Goal: Information Seeking & Learning: Learn about a topic

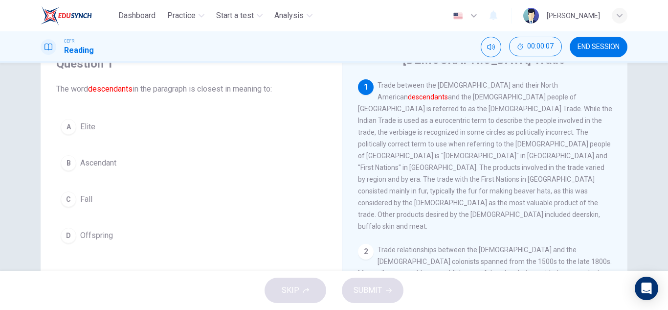
scroll to position [50, 0]
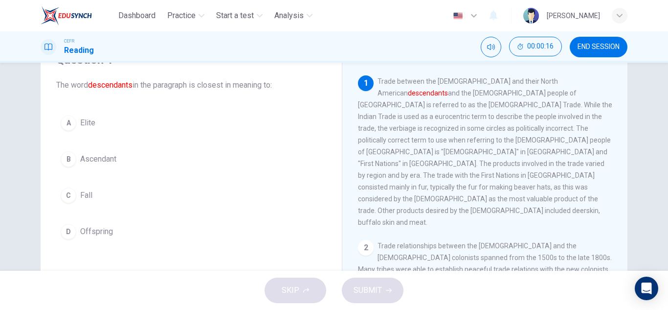
click at [64, 130] on div "A" at bounding box center [69, 123] width 16 height 16
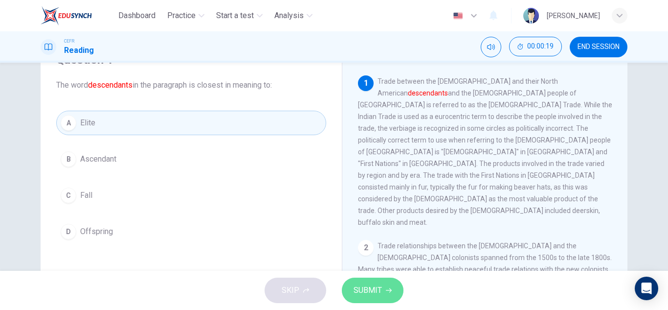
click at [395, 291] on button "SUBMIT" at bounding box center [373, 289] width 62 height 25
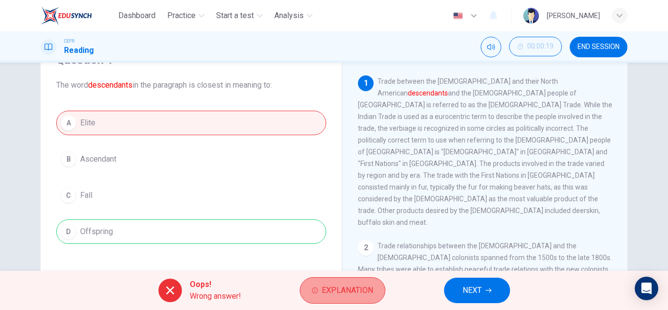
click at [350, 289] on span "Explanation" at bounding box center [347, 290] width 51 height 14
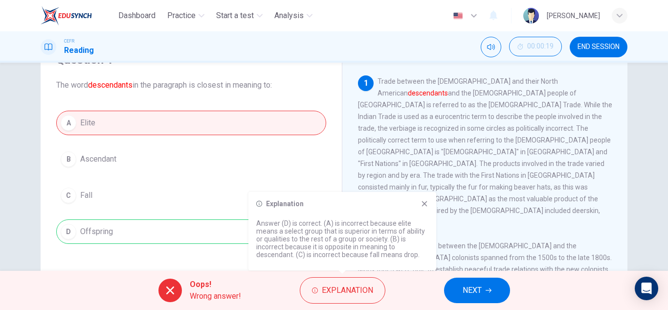
click at [422, 201] on icon at bounding box center [424, 203] width 5 height 5
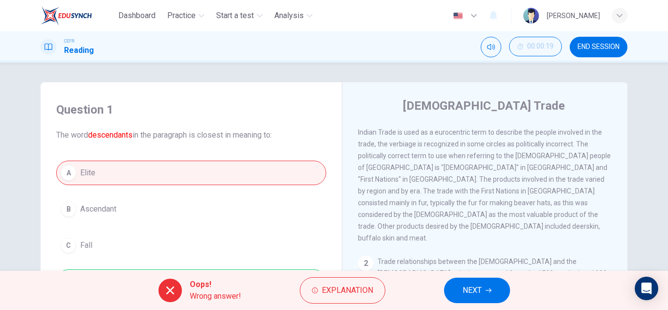
scroll to position [0, 0]
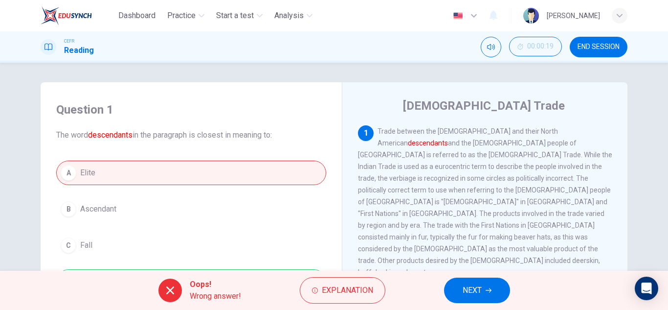
click at [480, 293] on span "NEXT" at bounding box center [472, 290] width 19 height 14
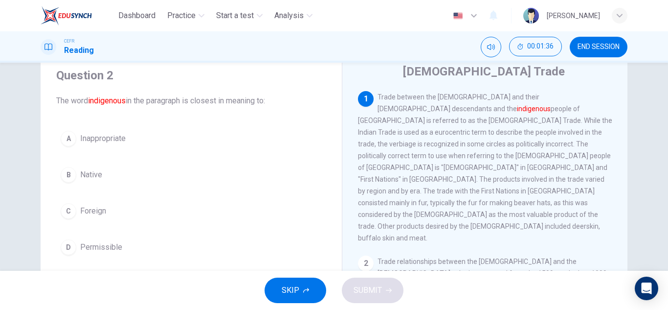
scroll to position [108, 0]
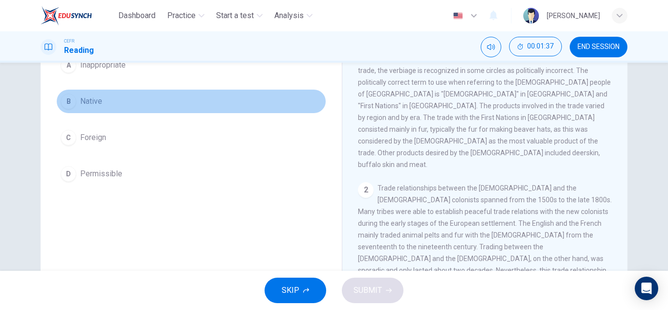
click at [80, 105] on span "Native" at bounding box center [91, 101] width 22 height 12
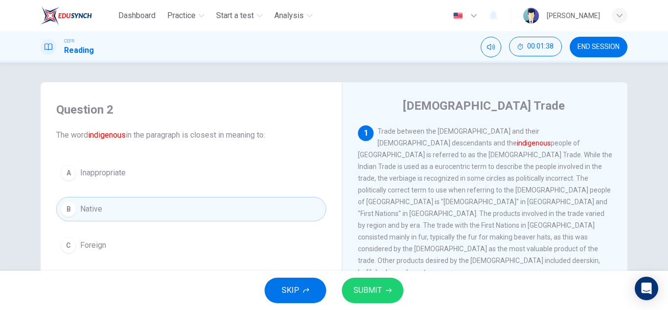
scroll to position [0, 0]
click at [370, 283] on span "SUBMIT" at bounding box center [368, 290] width 28 height 14
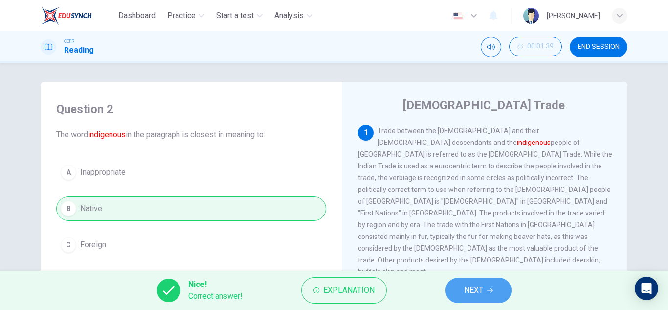
click at [489, 294] on button "NEXT" at bounding box center [479, 289] width 66 height 25
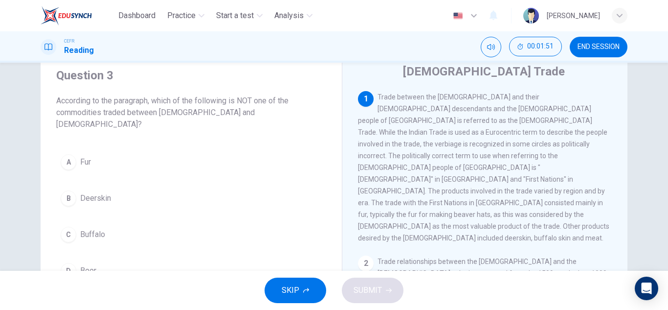
scroll to position [34, 0]
drag, startPoint x: 163, startPoint y: 90, endPoint x: 272, endPoint y: 111, distance: 110.9
click at [272, 111] on div "Question 3 According to the paragraph, which of the following is NOT one of the…" at bounding box center [191, 99] width 270 height 63
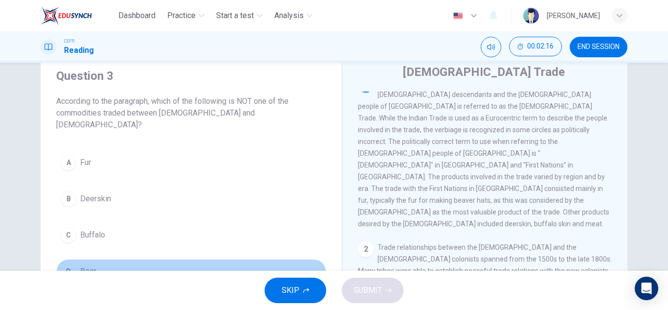
click at [85, 265] on span "Beer" at bounding box center [88, 271] width 16 height 12
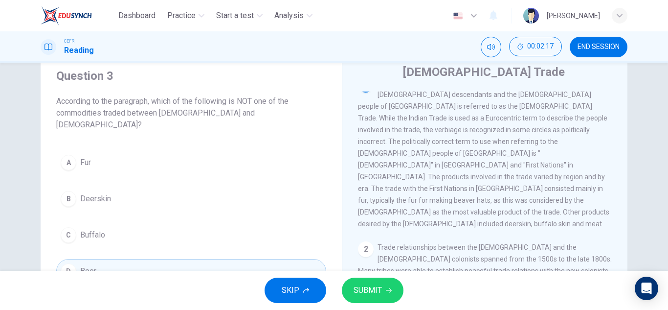
scroll to position [89, 0]
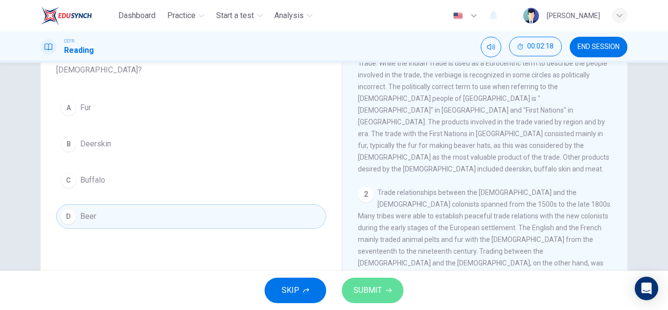
click at [384, 289] on button "SUBMIT" at bounding box center [373, 289] width 62 height 25
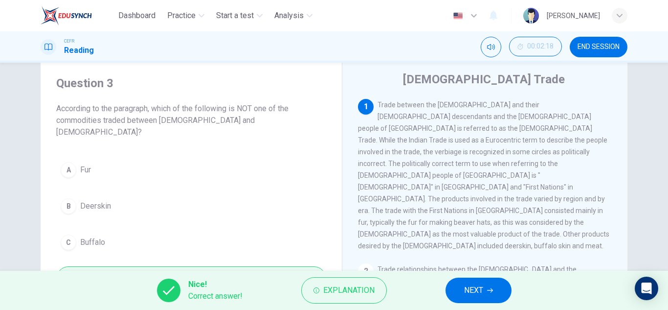
scroll to position [0, 0]
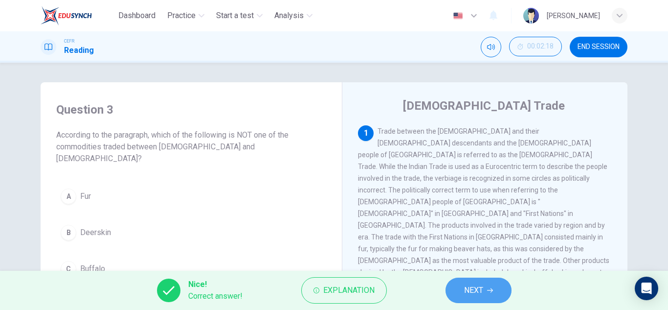
click at [472, 289] on span "NEXT" at bounding box center [473, 290] width 19 height 14
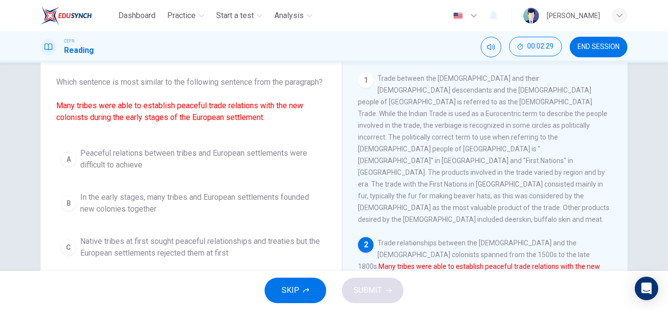
scroll to position [52, 0]
click at [353, 168] on div "[DEMOGRAPHIC_DATA] Trade 1 Trade between the [DEMOGRAPHIC_DATA] and their [DEMO…" at bounding box center [485, 208] width 286 height 356
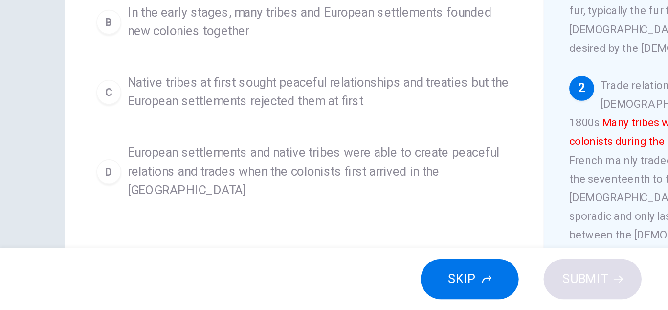
scroll to position [128, 0]
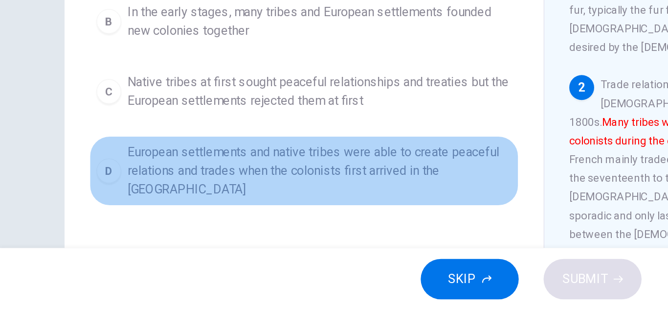
click at [183, 225] on span "European settlements and native tribes were able to create peaceful relations a…" at bounding box center [201, 221] width 242 height 35
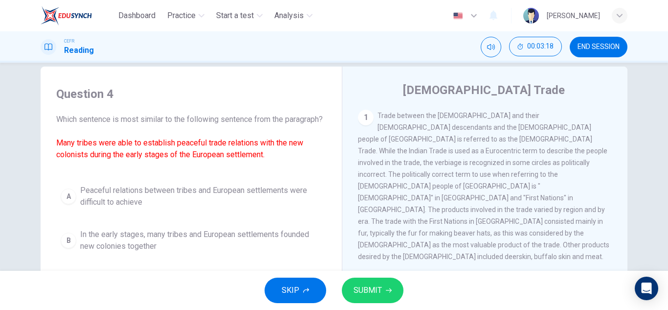
scroll to position [171, 0]
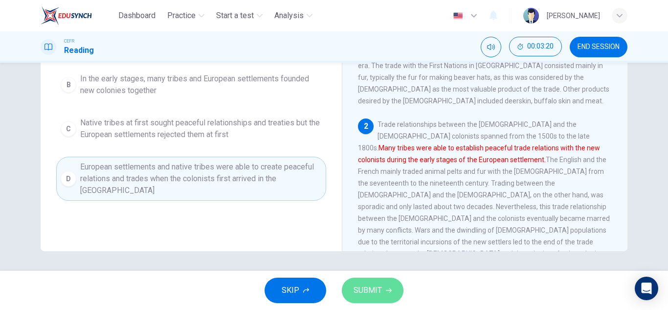
click at [363, 298] on button "SUBMIT" at bounding box center [373, 289] width 62 height 25
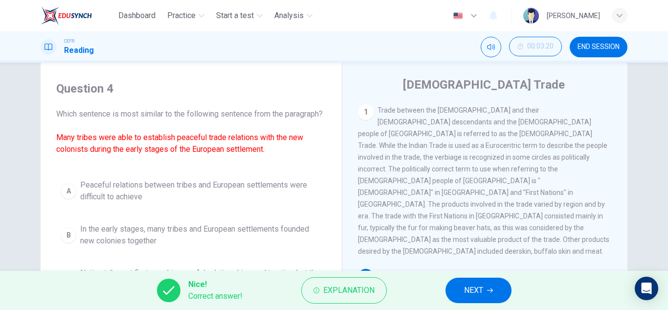
scroll to position [0, 0]
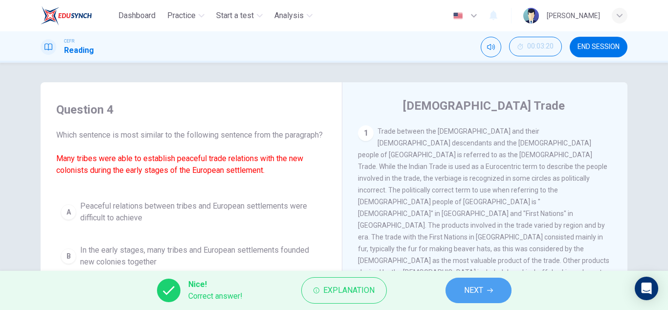
click at [493, 291] on button "NEXT" at bounding box center [479, 289] width 66 height 25
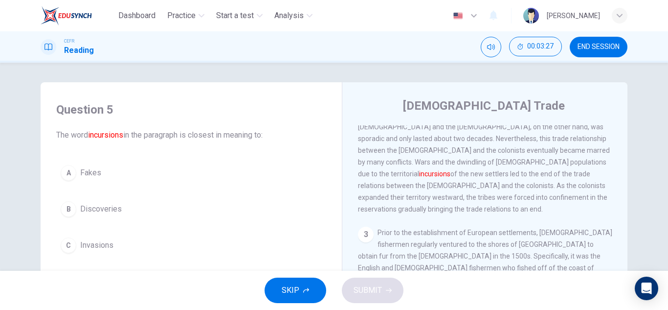
scroll to position [240, 0]
drag, startPoint x: 406, startPoint y: 133, endPoint x: 470, endPoint y: 156, distance: 67.9
click at [470, 156] on div "2 Trade relationships between the [DEMOGRAPHIC_DATA] and the [DEMOGRAPHIC_DATA]…" at bounding box center [485, 132] width 254 height 164
drag, startPoint x: 473, startPoint y: 159, endPoint x: 406, endPoint y: 135, distance: 71.6
click at [406, 135] on span "Trade relationships between the [DEMOGRAPHIC_DATA] and the [DEMOGRAPHIC_DATA] c…" at bounding box center [485, 132] width 254 height 160
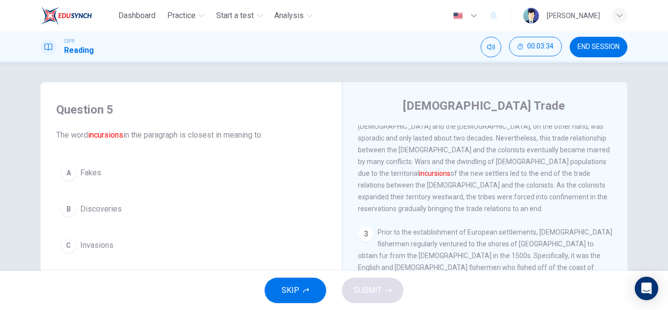
drag, startPoint x: 404, startPoint y: 135, endPoint x: 471, endPoint y: 162, distance: 71.7
click at [471, 162] on span "Trade relationships between the [DEMOGRAPHIC_DATA] and the [DEMOGRAPHIC_DATA] c…" at bounding box center [485, 132] width 254 height 160
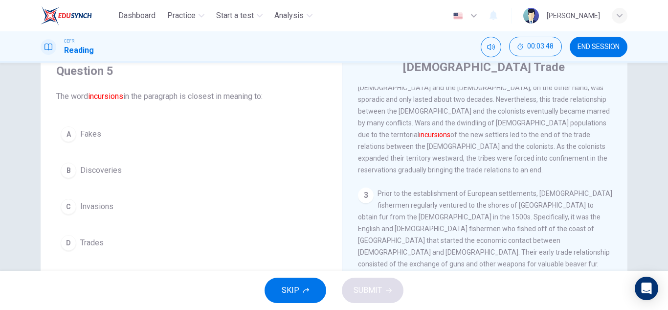
scroll to position [39, 0]
drag, startPoint x: 445, startPoint y: 103, endPoint x: 418, endPoint y: 104, distance: 26.9
click at [418, 104] on div "2 Trade relationships between the [DEMOGRAPHIC_DATA] and the [DEMOGRAPHIC_DATA]…" at bounding box center [485, 93] width 254 height 164
drag, startPoint x: 405, startPoint y: 95, endPoint x: 473, endPoint y: 122, distance: 73.3
click at [473, 122] on span "Trade relationships between the [DEMOGRAPHIC_DATA] and the [DEMOGRAPHIC_DATA] c…" at bounding box center [485, 93] width 254 height 160
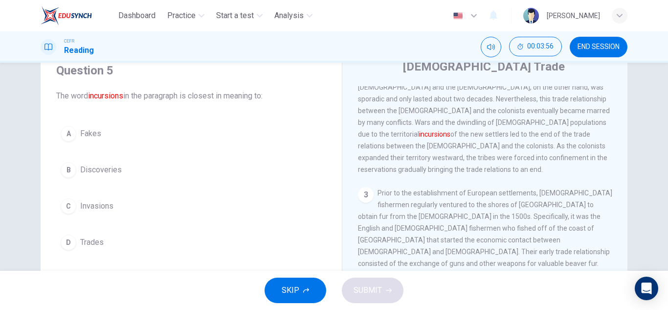
drag, startPoint x: 480, startPoint y: 121, endPoint x: 411, endPoint y: 105, distance: 70.8
click at [411, 105] on span "Trade relationships between the [DEMOGRAPHIC_DATA] and the [DEMOGRAPHIC_DATA] c…" at bounding box center [485, 93] width 254 height 160
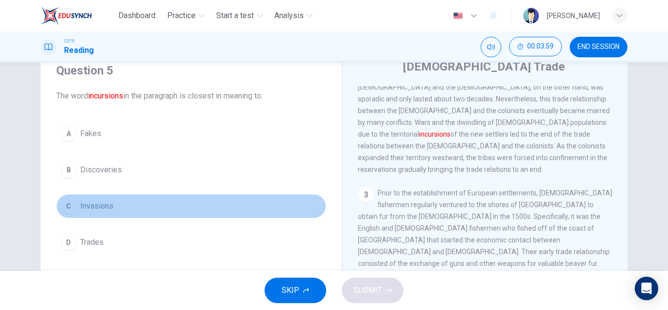
click at [88, 208] on span "Invasions" at bounding box center [96, 206] width 33 height 12
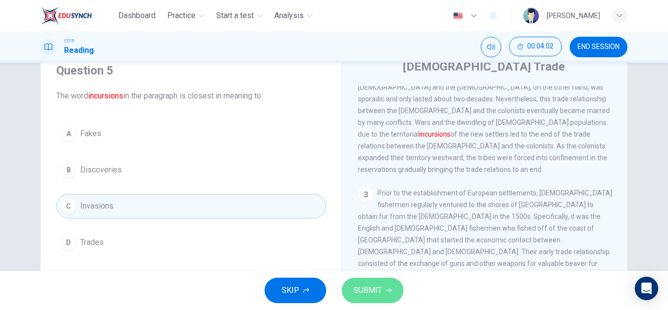
click at [363, 289] on span "SUBMIT" at bounding box center [368, 290] width 28 height 14
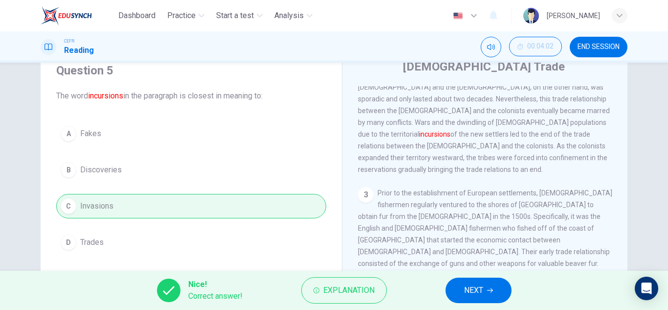
click at [461, 290] on button "NEXT" at bounding box center [479, 289] width 66 height 25
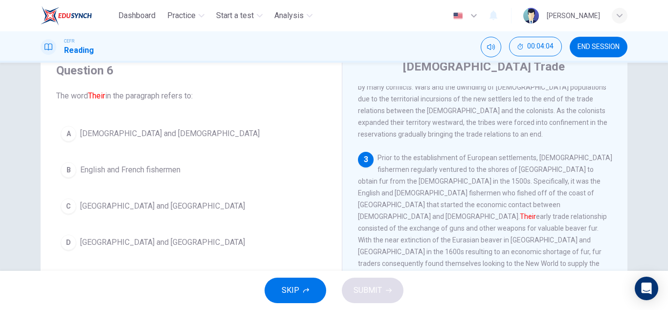
scroll to position [275, 0]
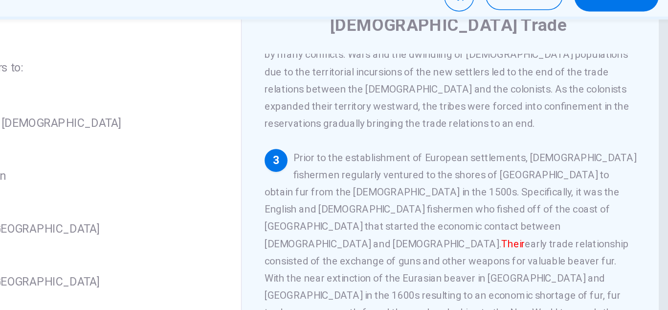
drag, startPoint x: 429, startPoint y: 155, endPoint x: 480, endPoint y: 158, distance: 51.0
click at [480, 158] on span "Prior to the establishment of European settlements, [DEMOGRAPHIC_DATA] fisherme…" at bounding box center [485, 215] width 254 height 125
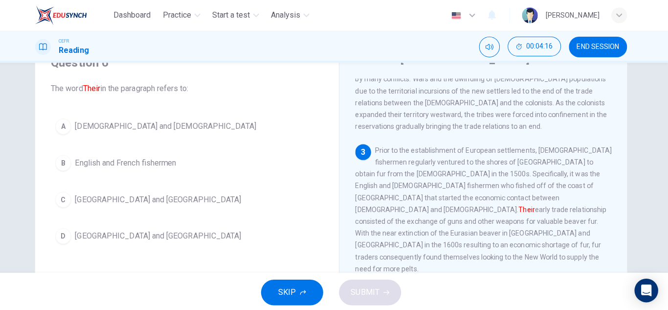
scroll to position [0, 0]
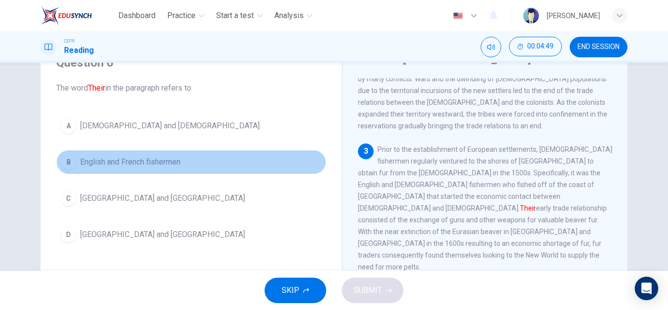
click at [172, 169] on button "B English and French fishermen" at bounding box center [191, 162] width 270 height 24
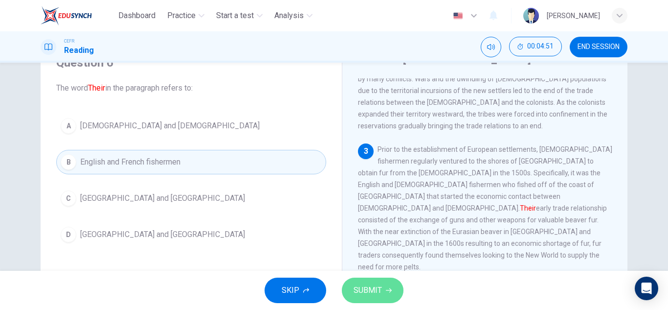
click at [375, 293] on span "SUBMIT" at bounding box center [368, 290] width 28 height 14
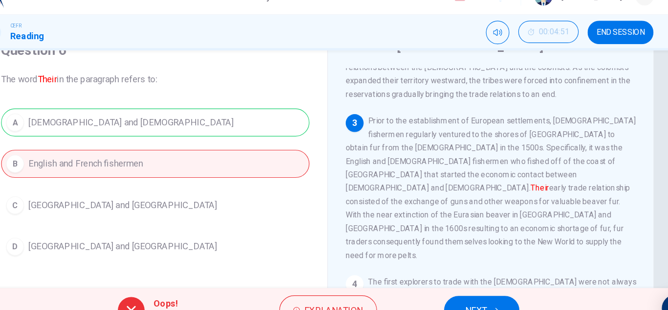
scroll to position [302, 0]
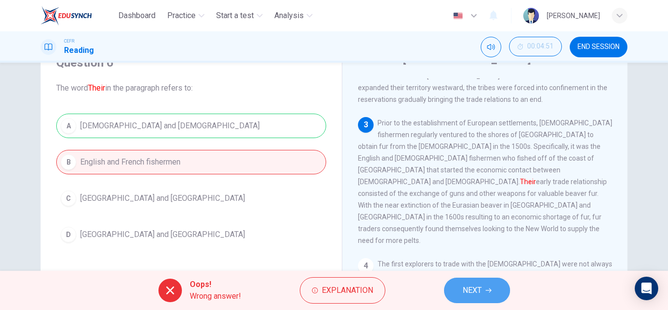
click at [463, 286] on span "NEXT" at bounding box center [472, 290] width 19 height 14
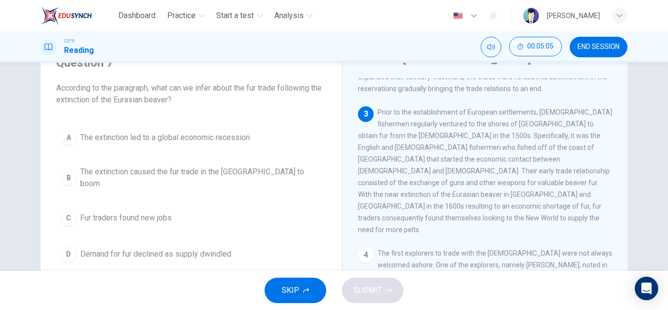
scroll to position [312, 0]
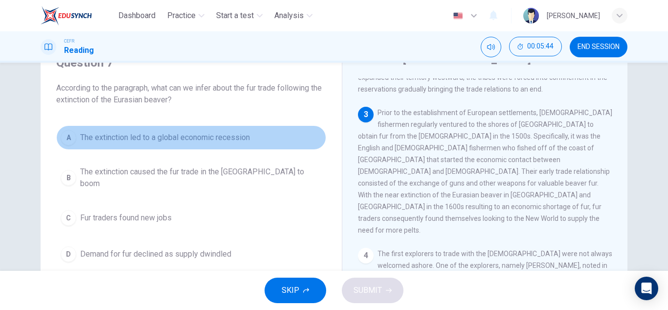
click at [173, 139] on span "The extinction led to a global economic recession" at bounding box center [165, 138] width 170 height 12
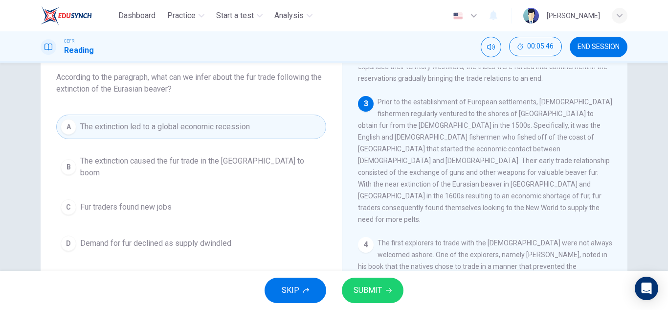
scroll to position [58, 0]
click at [371, 289] on span "SUBMIT" at bounding box center [368, 290] width 28 height 14
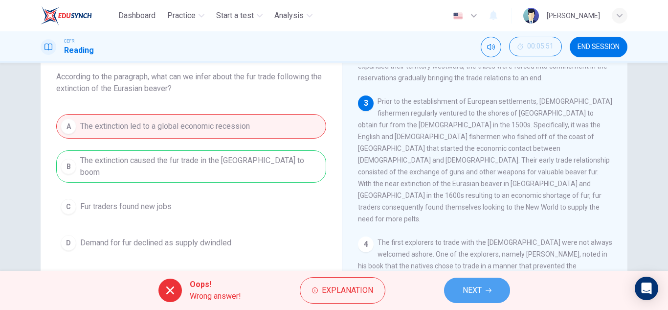
click at [463, 292] on span "NEXT" at bounding box center [472, 290] width 19 height 14
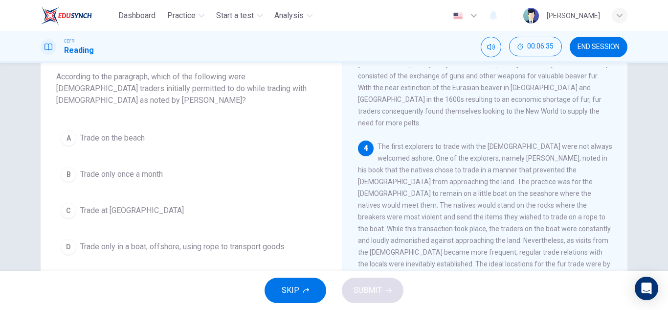
scroll to position [415, 0]
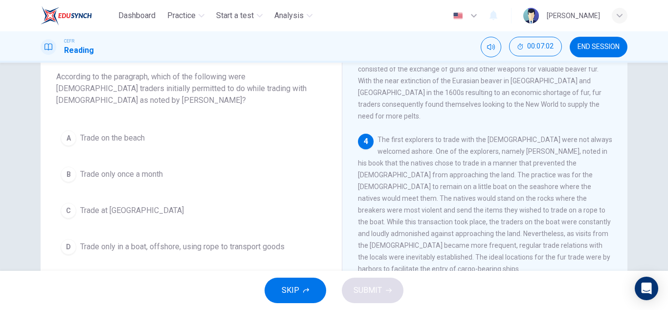
drag, startPoint x: 220, startPoint y: 81, endPoint x: 257, endPoint y: 91, distance: 38.6
click at [257, 91] on span "According to the paragraph, which of the following were [DEMOGRAPHIC_DATA] trad…" at bounding box center [191, 88] width 270 height 35
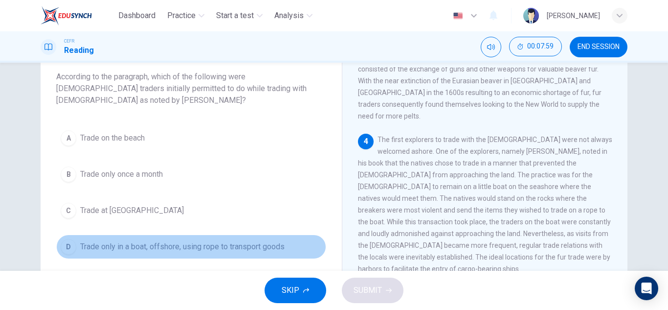
click at [154, 241] on span "Trade only in a boat, offshore, using rope to transport goods" at bounding box center [182, 247] width 204 height 12
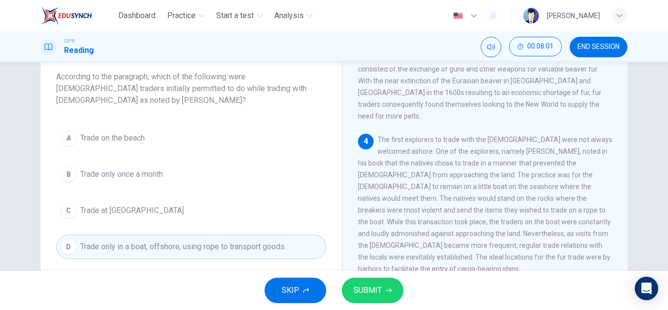
click at [356, 290] on span "SUBMIT" at bounding box center [368, 290] width 28 height 14
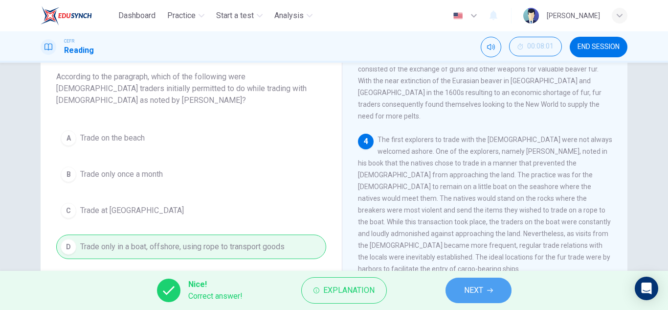
click at [475, 292] on span "NEXT" at bounding box center [473, 290] width 19 height 14
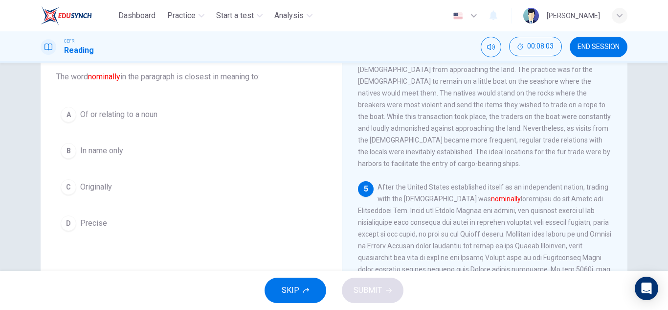
scroll to position [520, 0]
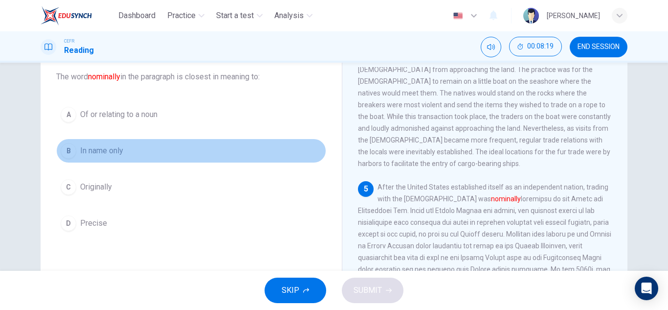
click at [114, 148] on span "In name only" at bounding box center [101, 151] width 43 height 12
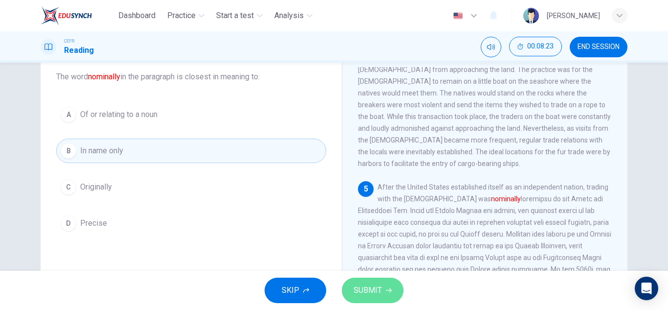
click at [378, 285] on span "SUBMIT" at bounding box center [368, 290] width 28 height 14
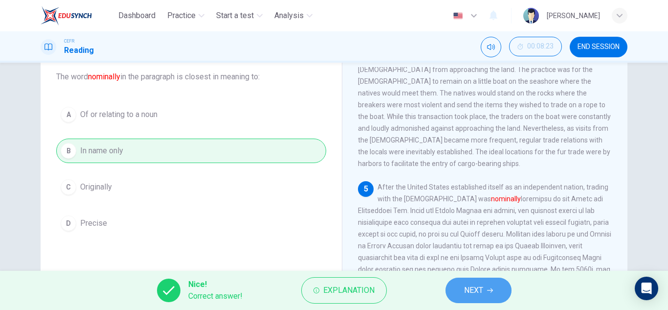
click at [479, 284] on span "NEXT" at bounding box center [473, 290] width 19 height 14
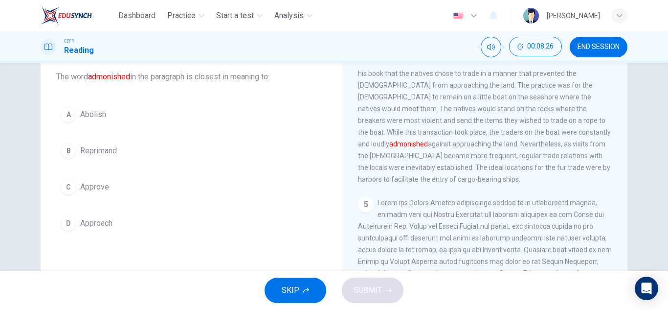
scroll to position [504, 0]
drag, startPoint x: 403, startPoint y: 94, endPoint x: 465, endPoint y: 93, distance: 61.6
click at [465, 93] on span "The first explorers to trade with the [DEMOGRAPHIC_DATA] were not always welcom…" at bounding box center [485, 114] width 254 height 137
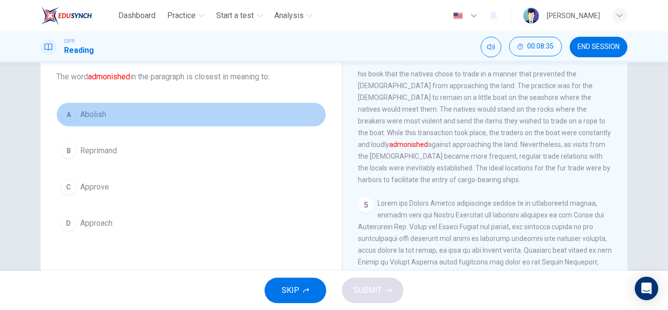
click at [102, 117] on span "Abolish" at bounding box center [93, 115] width 26 height 12
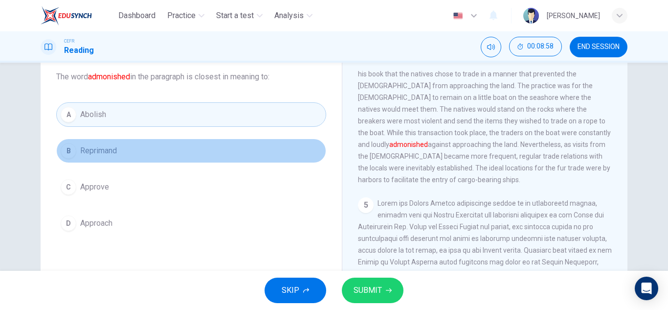
click at [136, 155] on button "B Reprimand" at bounding box center [191, 150] width 270 height 24
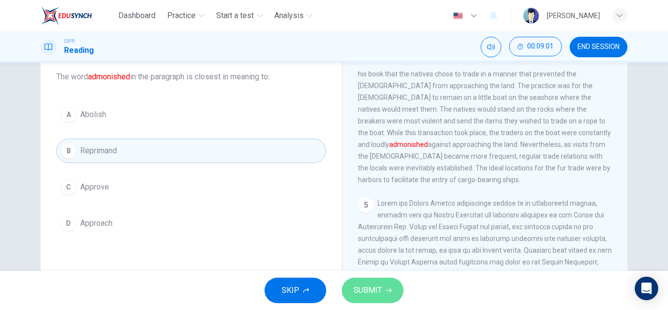
click at [362, 291] on span "SUBMIT" at bounding box center [368, 290] width 28 height 14
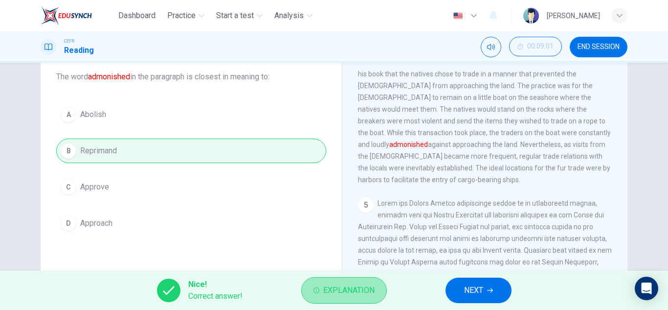
click at [362, 300] on button "Explanation" at bounding box center [344, 290] width 86 height 26
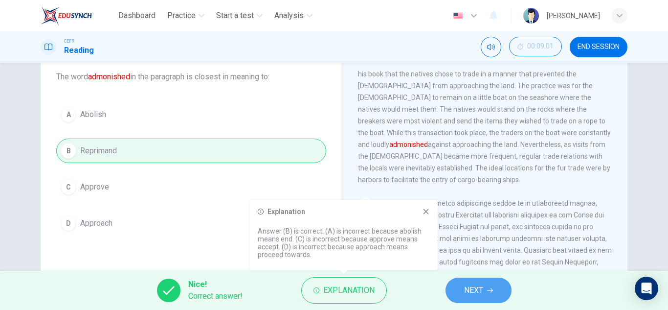
click at [464, 294] on span "NEXT" at bounding box center [473, 290] width 19 height 14
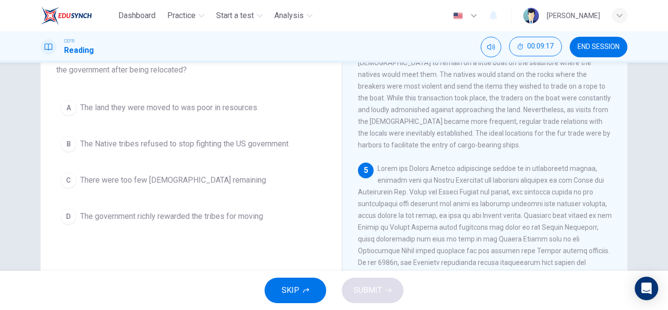
scroll to position [77, 0]
drag, startPoint x: 422, startPoint y: 164, endPoint x: 457, endPoint y: 175, distance: 37.3
click at [457, 175] on div "5" at bounding box center [485, 262] width 254 height 200
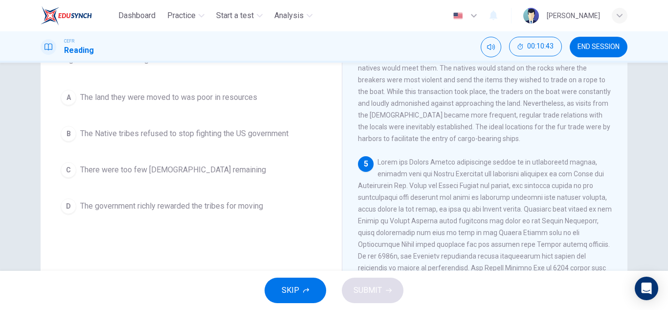
scroll to position [86, 0]
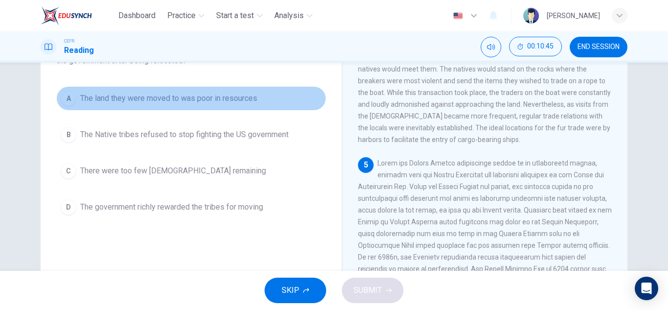
click at [219, 100] on span "The land they were moved to was poor in resources" at bounding box center [168, 98] width 177 height 12
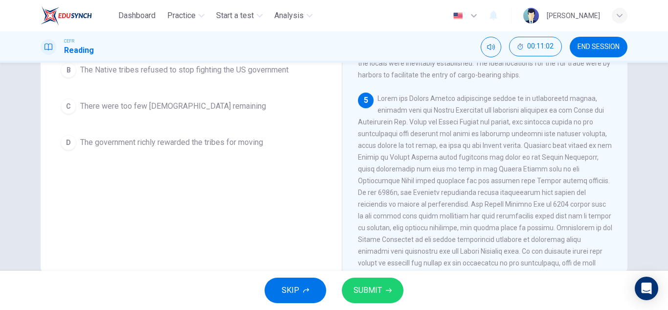
scroll to position [171, 0]
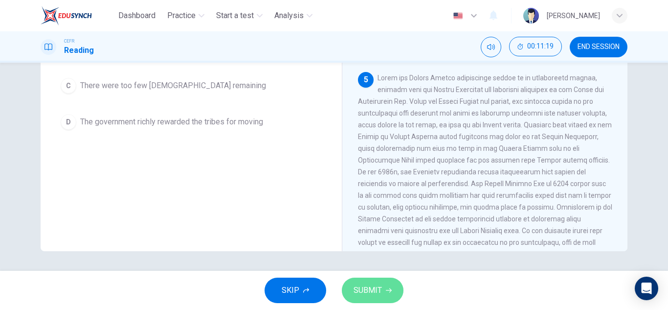
click at [376, 278] on button "SUBMIT" at bounding box center [373, 289] width 62 height 25
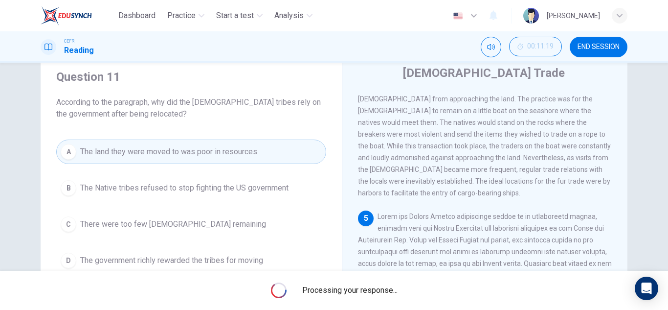
scroll to position [32, 0]
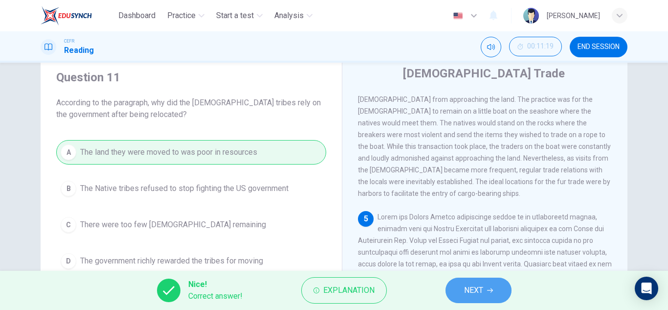
click at [465, 294] on span "NEXT" at bounding box center [473, 290] width 19 height 14
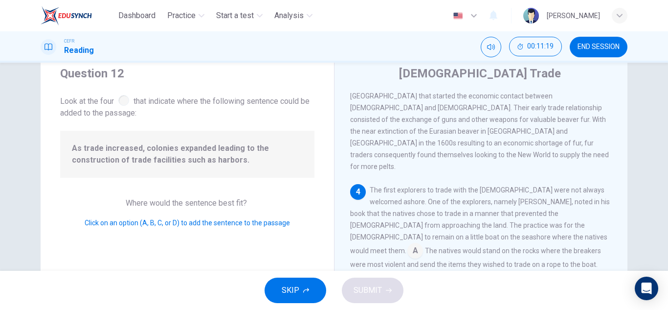
scroll to position [400, 0]
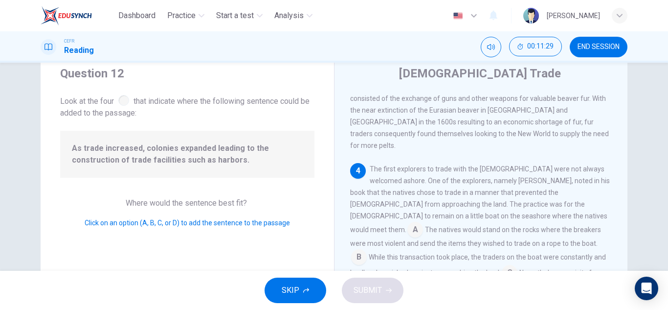
click at [377, 165] on span "The first explorers to trade with the [DEMOGRAPHIC_DATA] were not always welcom…" at bounding box center [480, 199] width 260 height 68
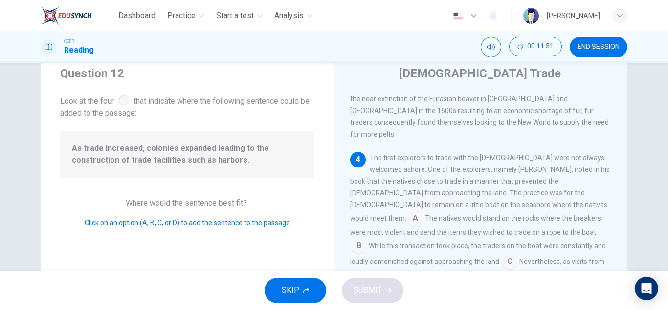
scroll to position [411, 0]
click at [423, 211] on input at bounding box center [415, 219] width 16 height 16
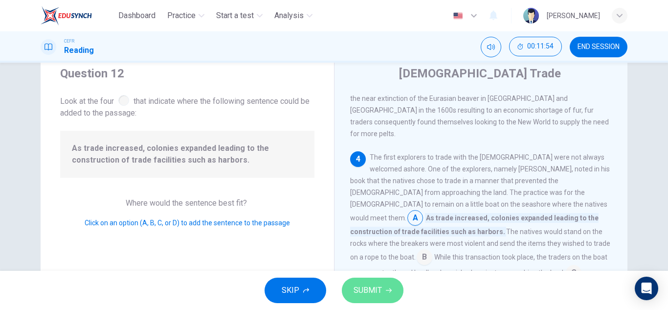
click at [372, 293] on span "SUBMIT" at bounding box center [368, 290] width 28 height 14
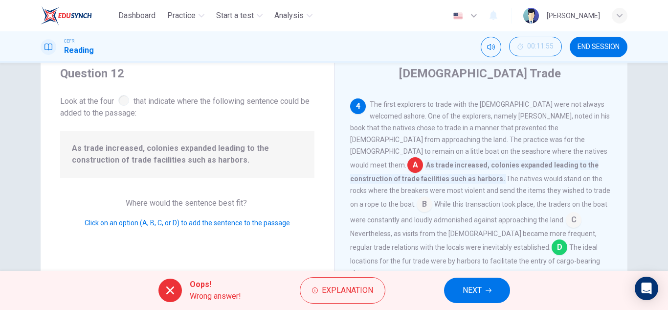
scroll to position [465, 0]
click at [485, 286] on button "NEXT" at bounding box center [477, 289] width 66 height 25
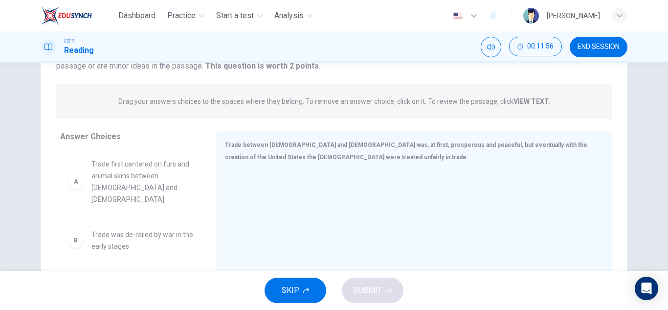
scroll to position [122, 0]
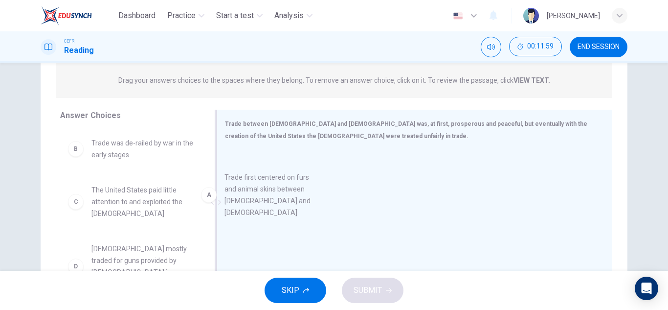
drag, startPoint x: 165, startPoint y: 151, endPoint x: 306, endPoint y: 187, distance: 145.4
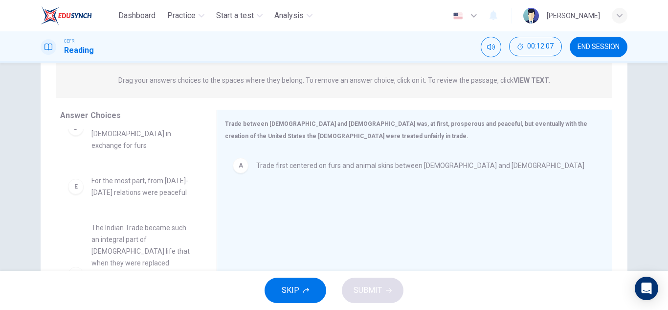
scroll to position [145, 0]
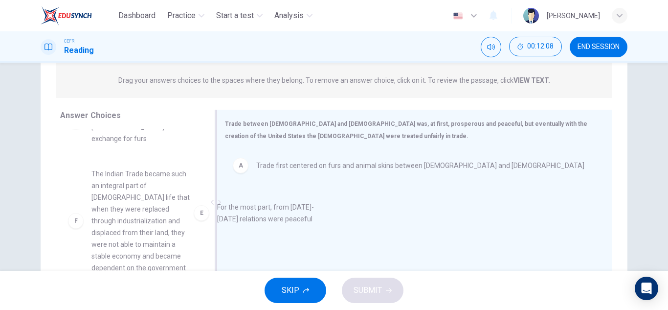
drag, startPoint x: 156, startPoint y: 174, endPoint x: 290, endPoint y: 221, distance: 142.0
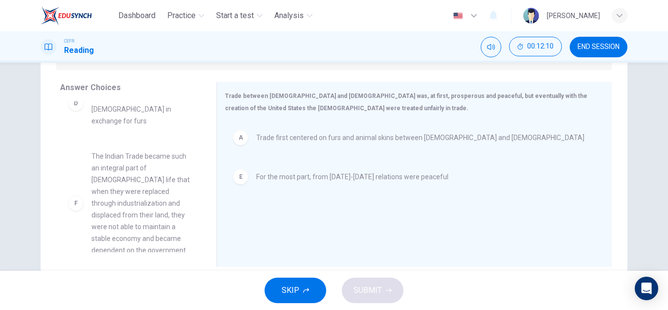
scroll to position [150, 0]
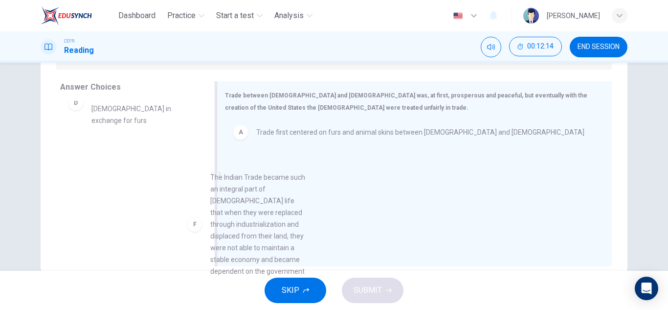
drag, startPoint x: 143, startPoint y: 182, endPoint x: 291, endPoint y: 223, distance: 153.0
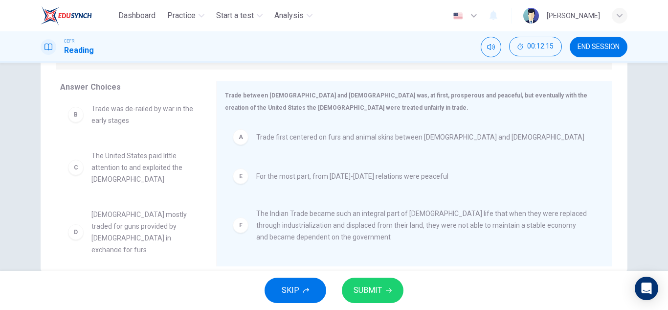
scroll to position [6, 0]
click at [370, 283] on span "SUBMIT" at bounding box center [368, 290] width 28 height 14
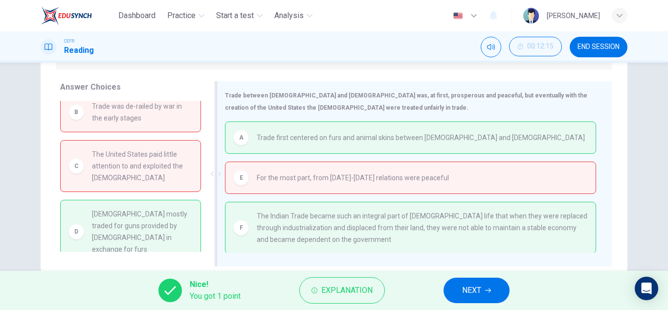
scroll to position [1, 0]
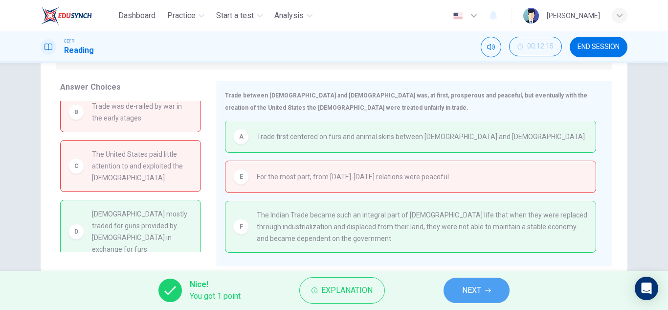
click at [486, 290] on button "NEXT" at bounding box center [477, 289] width 66 height 25
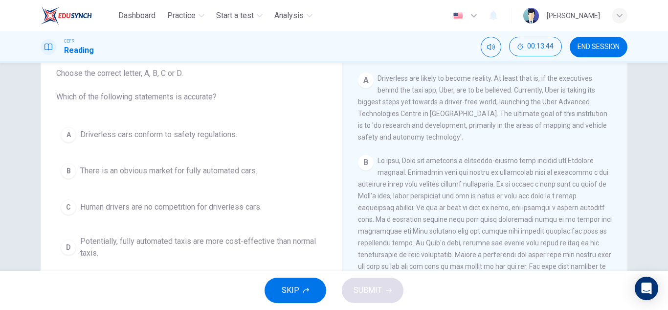
scroll to position [197, 0]
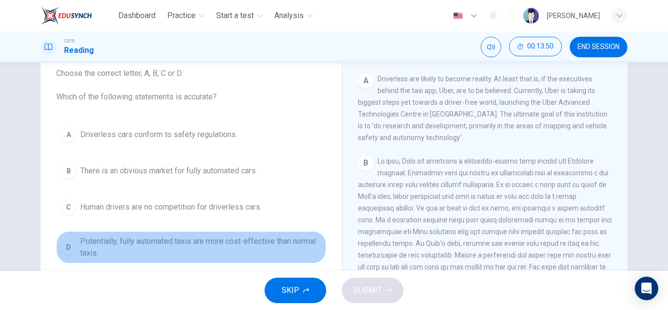
click at [178, 245] on span "Potentially, fully automated taxis are more cost-effective than normal taxis." at bounding box center [201, 246] width 242 height 23
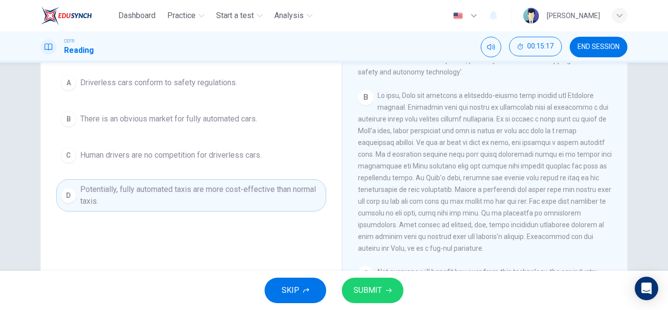
scroll to position [114, 0]
click at [386, 290] on icon "button" at bounding box center [389, 290] width 6 height 4
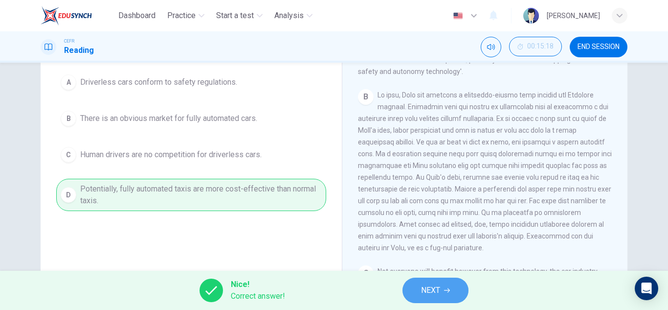
click at [420, 288] on button "NEXT" at bounding box center [436, 289] width 66 height 25
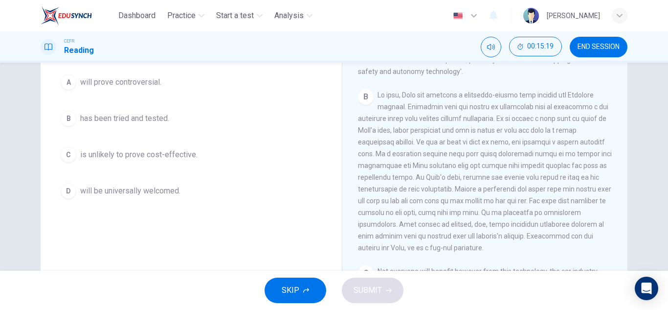
scroll to position [77, 0]
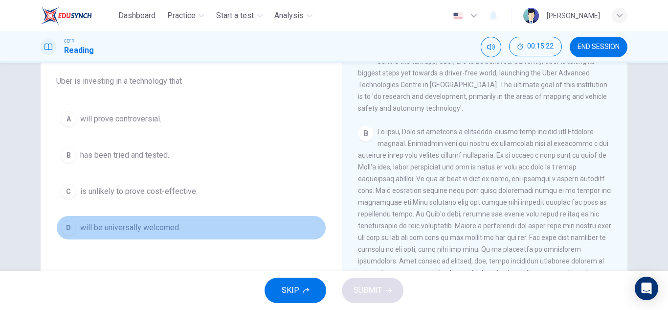
click at [156, 224] on span "will be universally welcomed." at bounding box center [130, 228] width 100 height 12
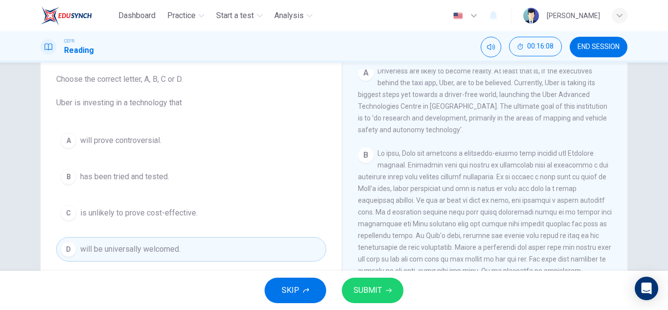
scroll to position [55, 0]
click at [366, 284] on span "SUBMIT" at bounding box center [368, 290] width 28 height 14
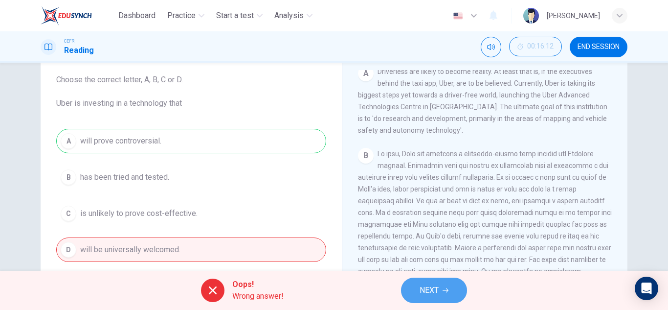
click at [419, 287] on button "NEXT" at bounding box center [434, 289] width 66 height 25
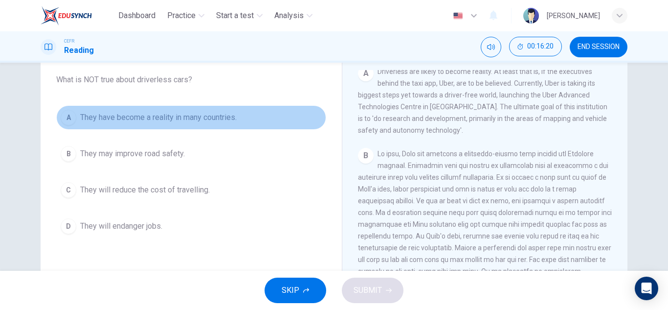
click at [166, 114] on span "They have become a reality in many countries." at bounding box center [158, 118] width 157 height 12
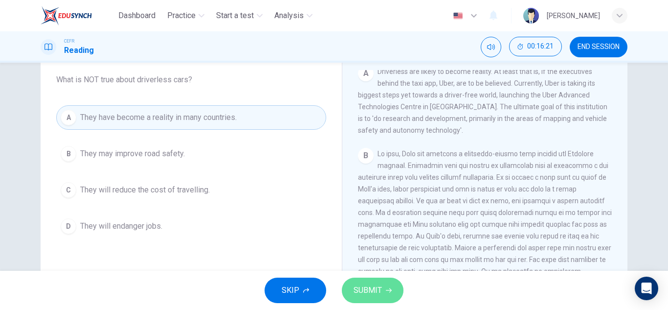
click at [365, 290] on span "SUBMIT" at bounding box center [368, 290] width 28 height 14
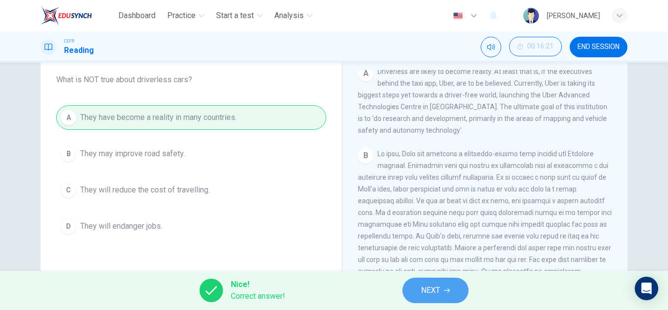
click at [423, 298] on button "NEXT" at bounding box center [436, 289] width 66 height 25
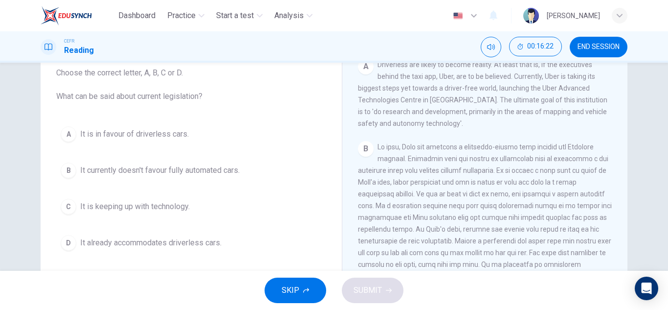
scroll to position [63, 0]
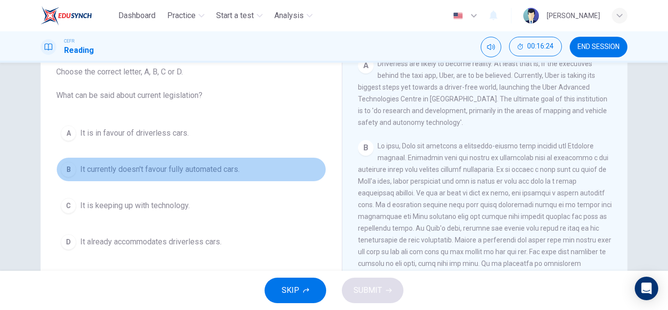
click at [188, 170] on span "It currently doesn't favour fully automated cars." at bounding box center [159, 169] width 159 height 12
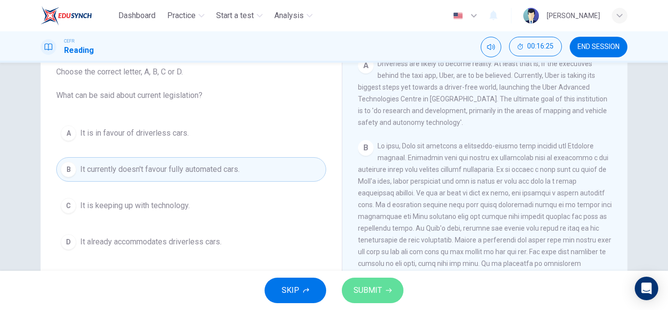
click at [361, 294] on span "SUBMIT" at bounding box center [368, 290] width 28 height 14
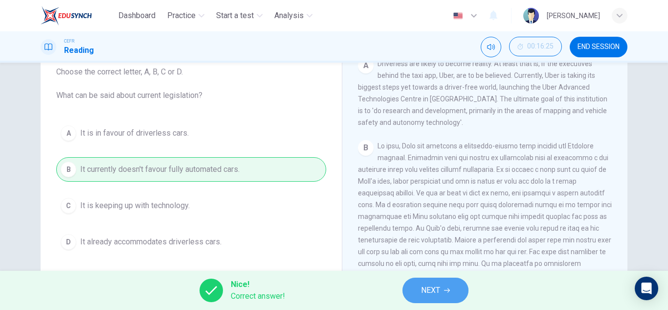
click at [427, 285] on span "NEXT" at bounding box center [430, 290] width 19 height 14
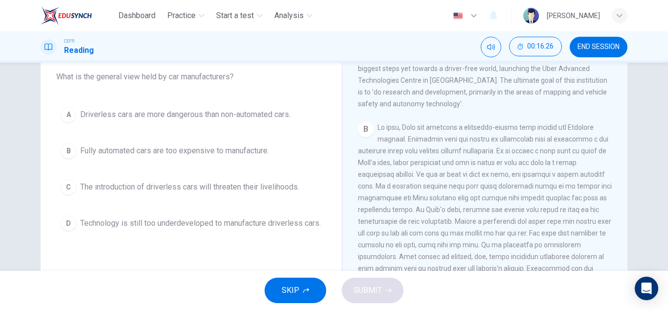
scroll to position [82, 0]
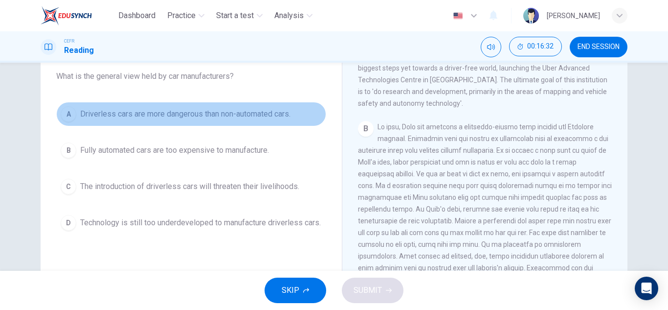
click at [194, 118] on span "Driverless cars are more dangerous than non-automated cars." at bounding box center [185, 114] width 210 height 12
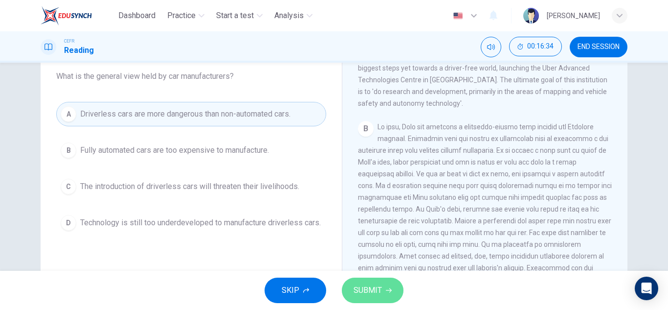
click at [361, 282] on button "SUBMIT" at bounding box center [373, 289] width 62 height 25
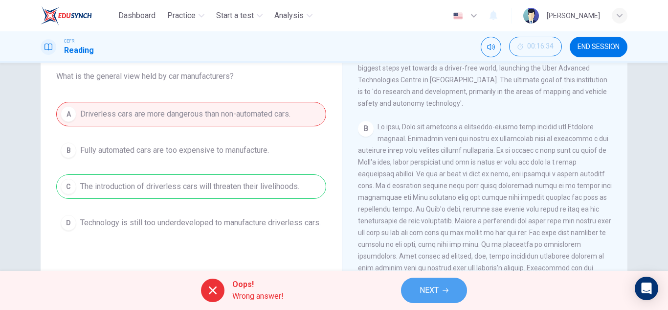
click at [437, 296] on span "NEXT" at bounding box center [429, 290] width 19 height 14
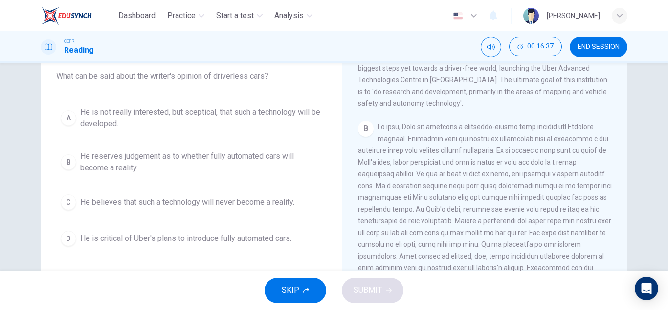
click at [207, 157] on span "He reserves judgement as to whether fully automated cars will become a reality." at bounding box center [201, 161] width 242 height 23
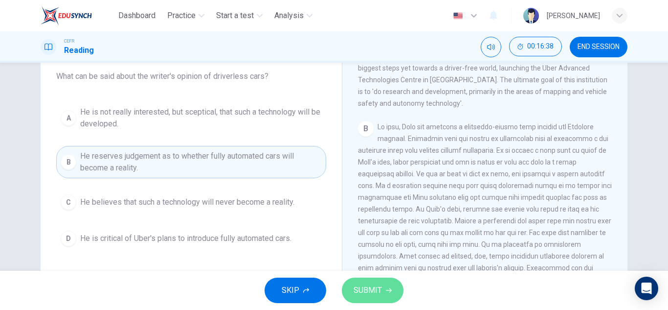
click at [361, 282] on button "SUBMIT" at bounding box center [373, 289] width 62 height 25
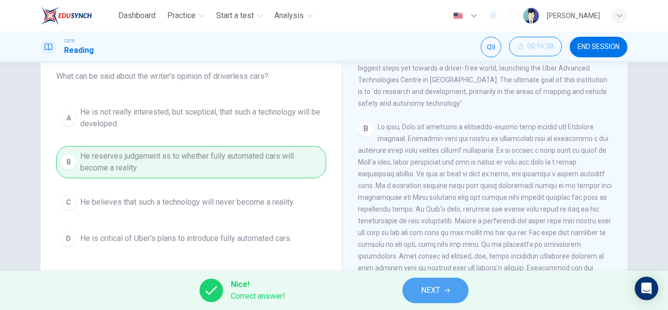
click at [431, 286] on span "NEXT" at bounding box center [430, 290] width 19 height 14
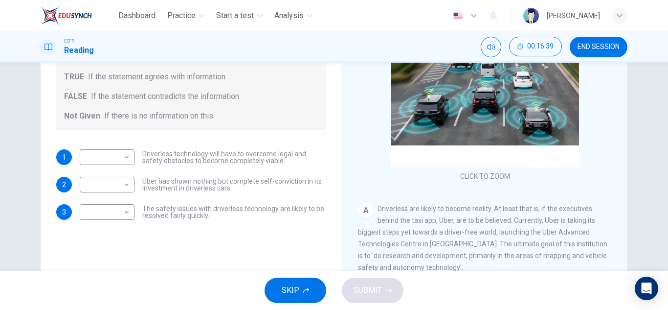
scroll to position [129, 0]
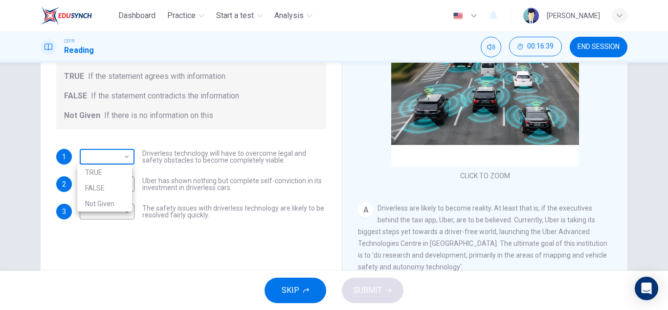
click at [124, 153] on body "Dashboard Practice Start a test Analysis English en ​ [PERSON_NAME] Reading 00:…" at bounding box center [334, 155] width 668 height 310
click at [115, 168] on li "TRUE" at bounding box center [104, 172] width 55 height 16
type input "TRUE"
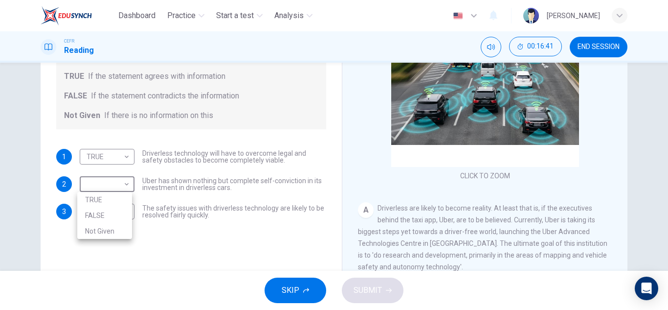
click at [112, 185] on body "Dashboard Practice Start a test Analysis English en ​ [PERSON_NAME] Reading 00:…" at bounding box center [334, 155] width 668 height 310
drag, startPoint x: 116, startPoint y: 207, endPoint x: 116, endPoint y: 218, distance: 10.8
click at [116, 218] on ul "TRUE FALSE Not Given" at bounding box center [104, 215] width 55 height 47
click at [116, 218] on li "FALSE" at bounding box center [104, 215] width 55 height 16
type input "FALSE"
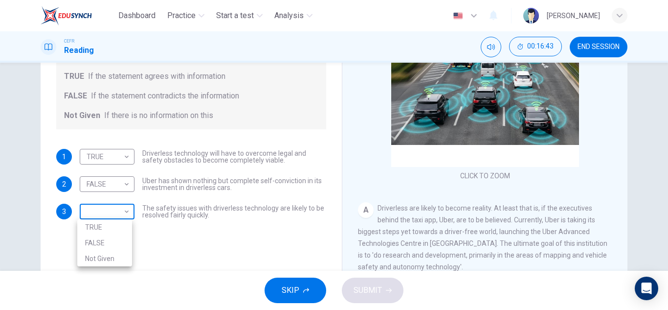
click at [106, 214] on body "Dashboard Practice Start a test Analysis English en ​ [PERSON_NAME] Reading 00:…" at bounding box center [334, 155] width 668 height 310
click at [114, 253] on li "Not Given" at bounding box center [104, 258] width 55 height 16
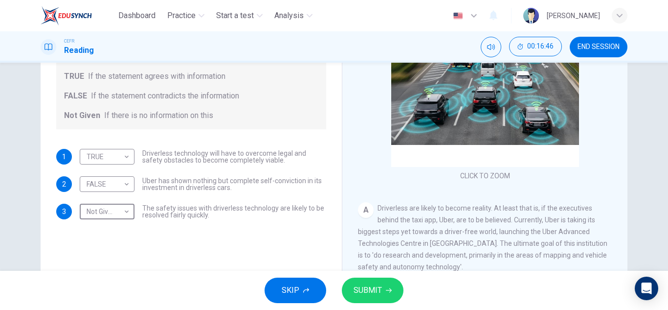
type input "Not Given"
click at [377, 277] on button "SUBMIT" at bounding box center [373, 289] width 62 height 25
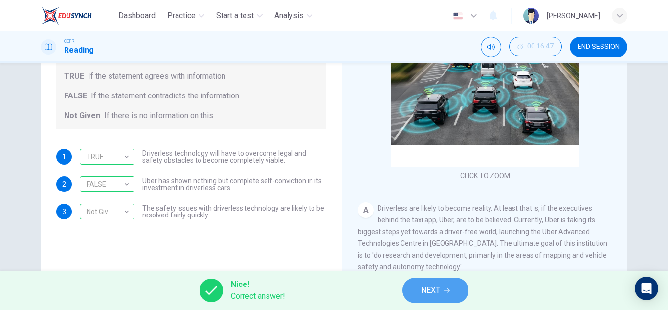
click at [425, 285] on span "NEXT" at bounding box center [430, 290] width 19 height 14
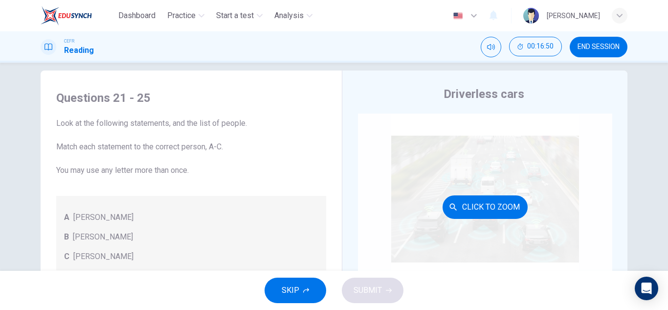
scroll to position [0, 0]
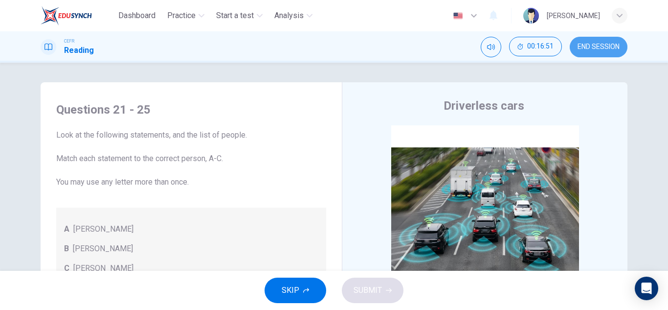
click at [592, 53] on button "END SESSION" at bounding box center [599, 47] width 58 height 21
